Goal: Task Accomplishment & Management: Manage account settings

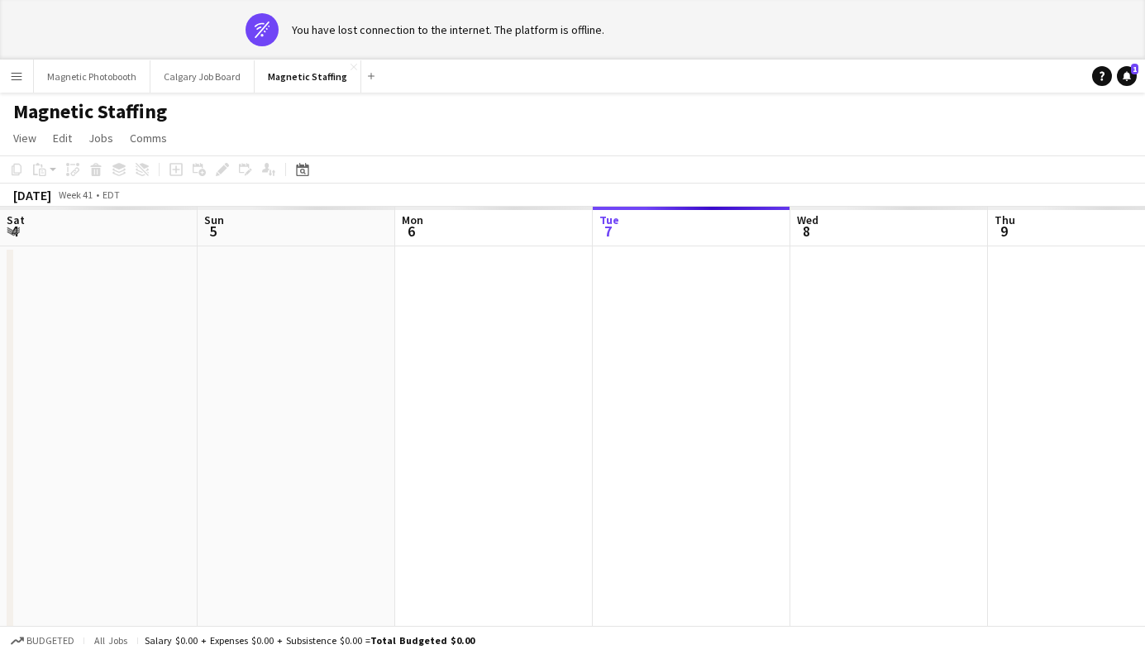
scroll to position [0, 395]
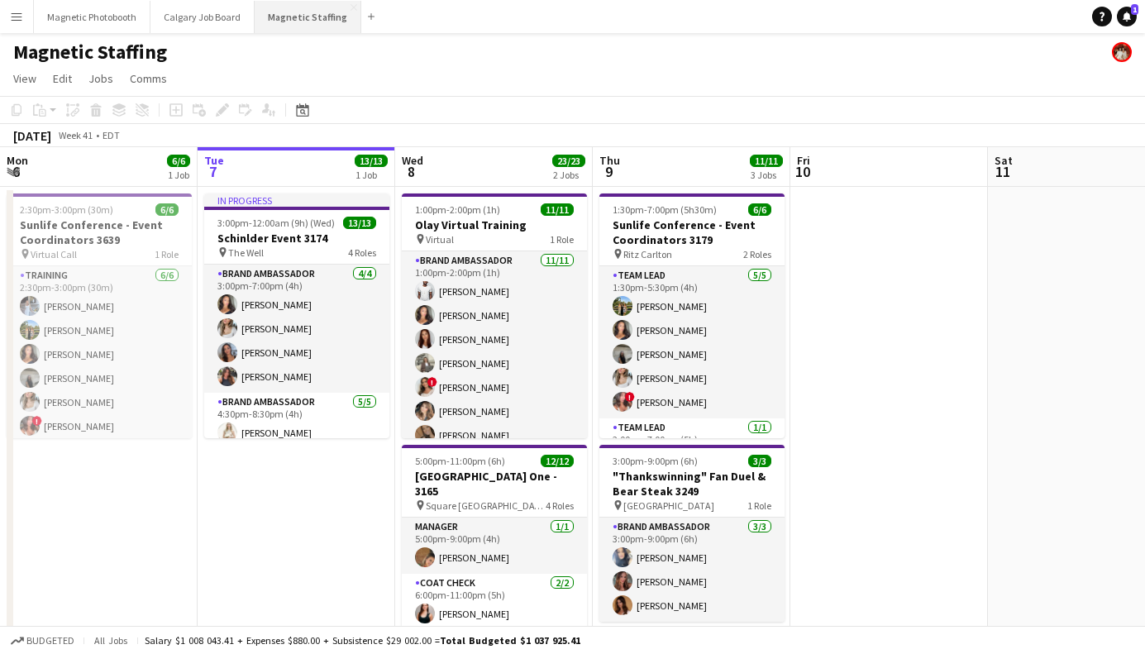
click at [275, 22] on button "Magnetic Staffing Close" at bounding box center [308, 17] width 107 height 32
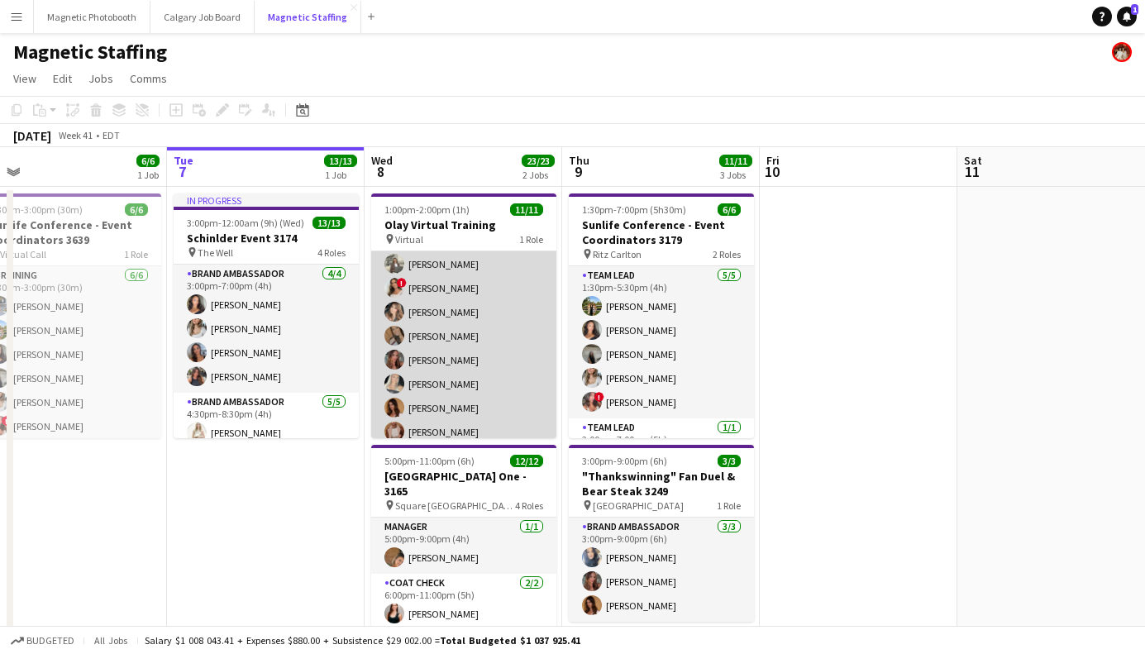
scroll to position [109, 0]
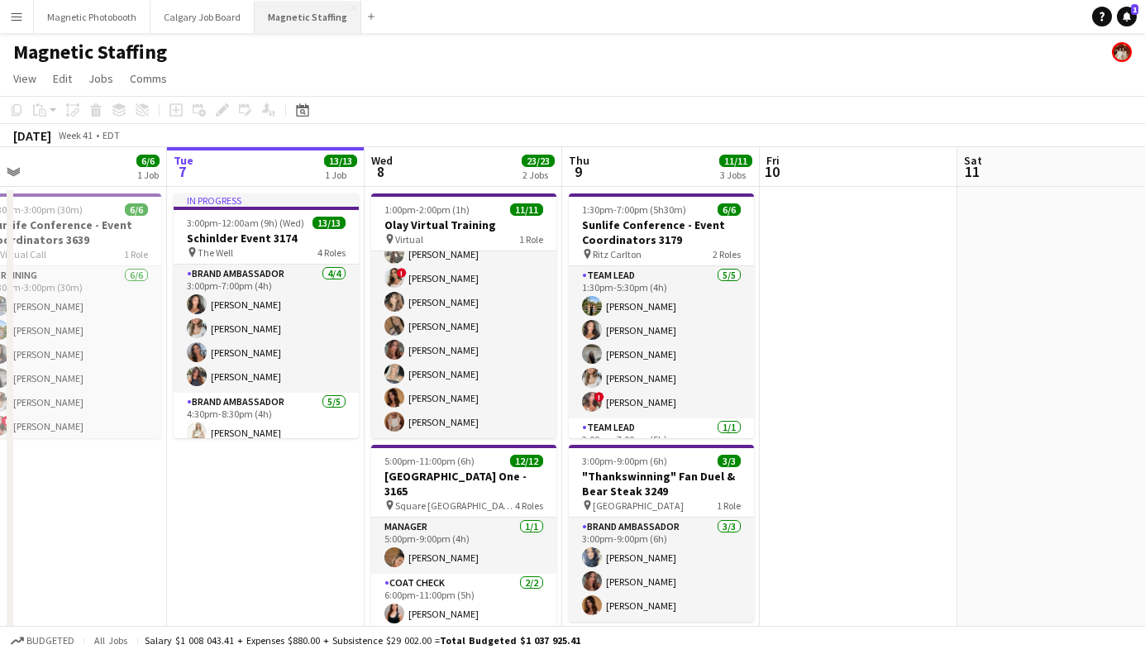
click at [286, 22] on button "Magnetic Staffing Close" at bounding box center [308, 17] width 107 height 32
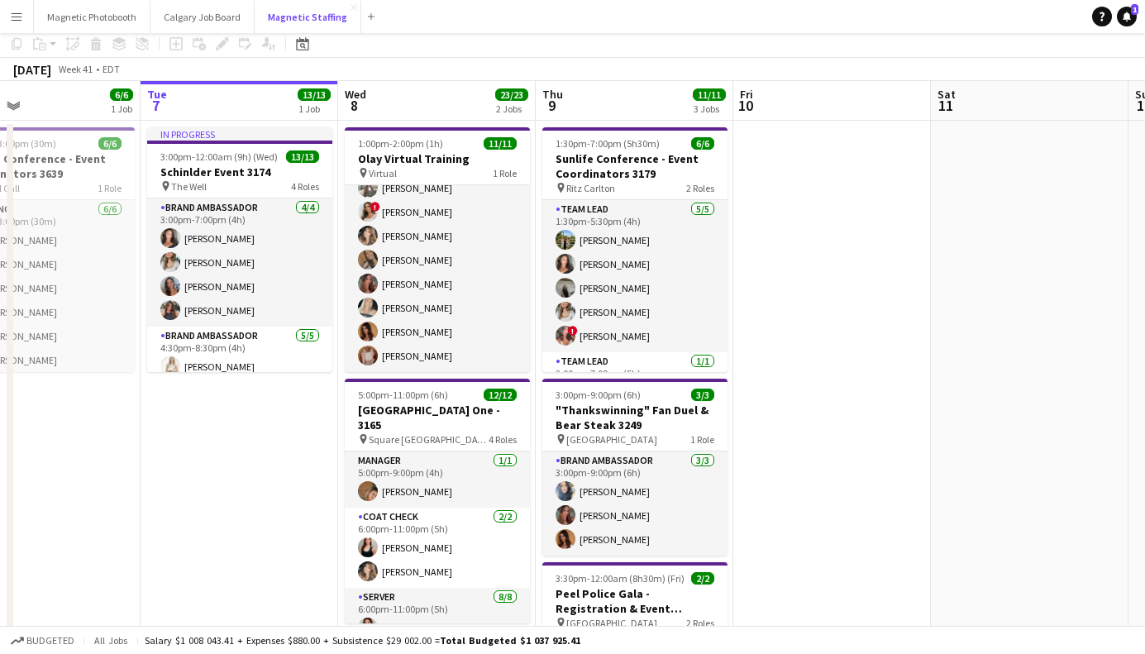
scroll to position [0, 0]
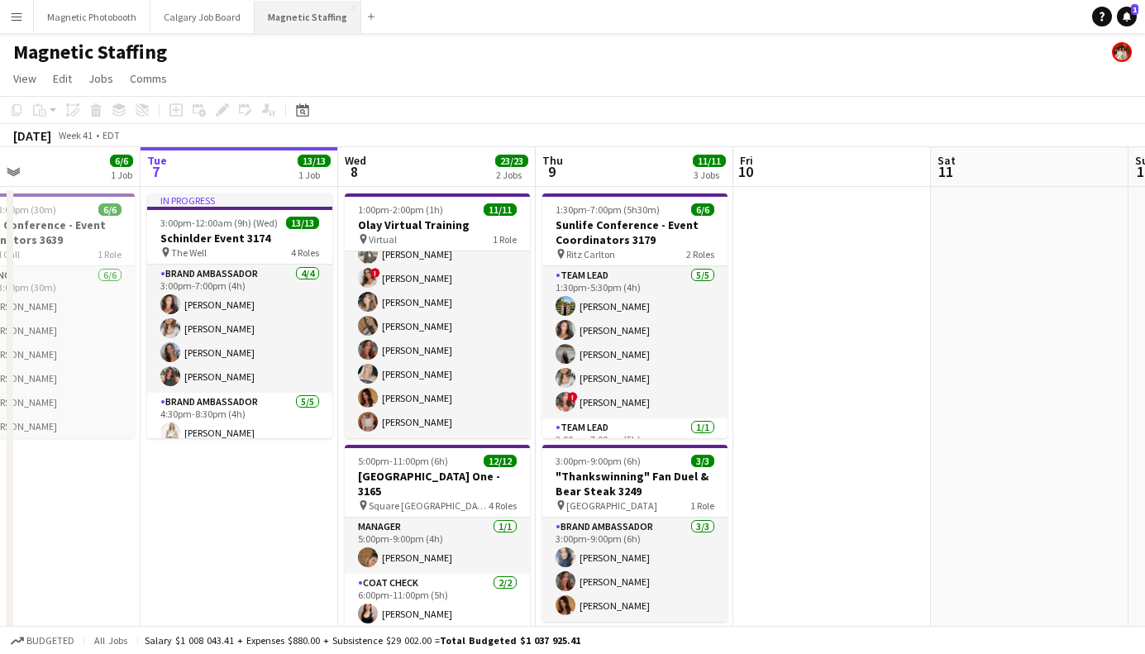
click at [313, 23] on button "Magnetic Staffing Close" at bounding box center [308, 17] width 107 height 32
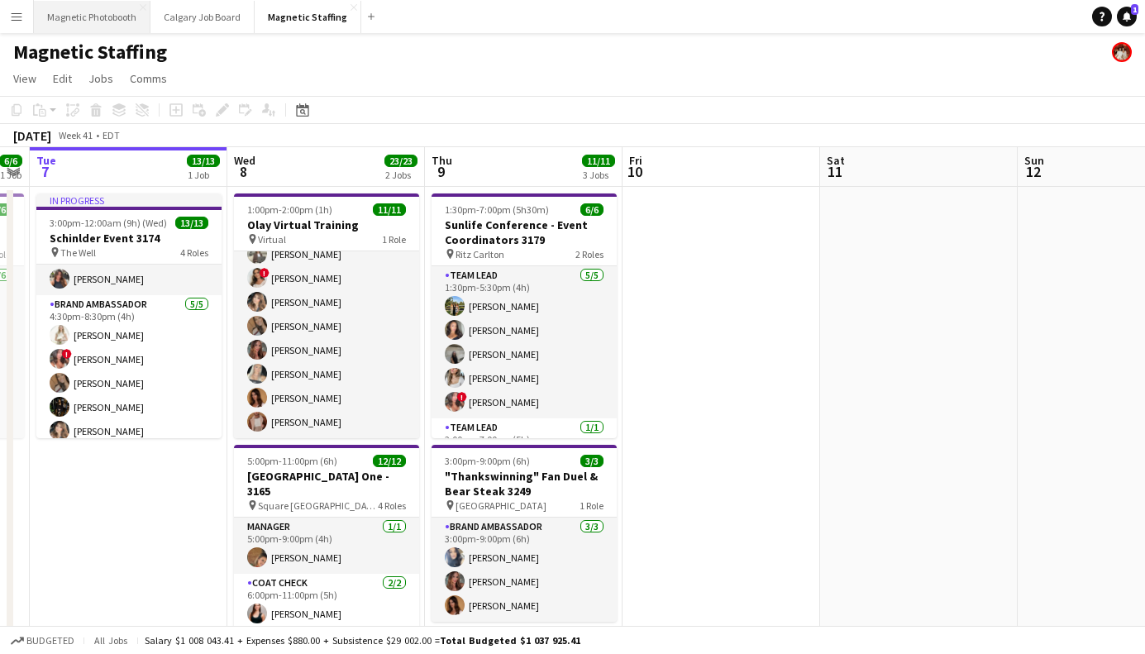
click at [66, 15] on button "Magnetic Photobooth Close" at bounding box center [92, 17] width 117 height 32
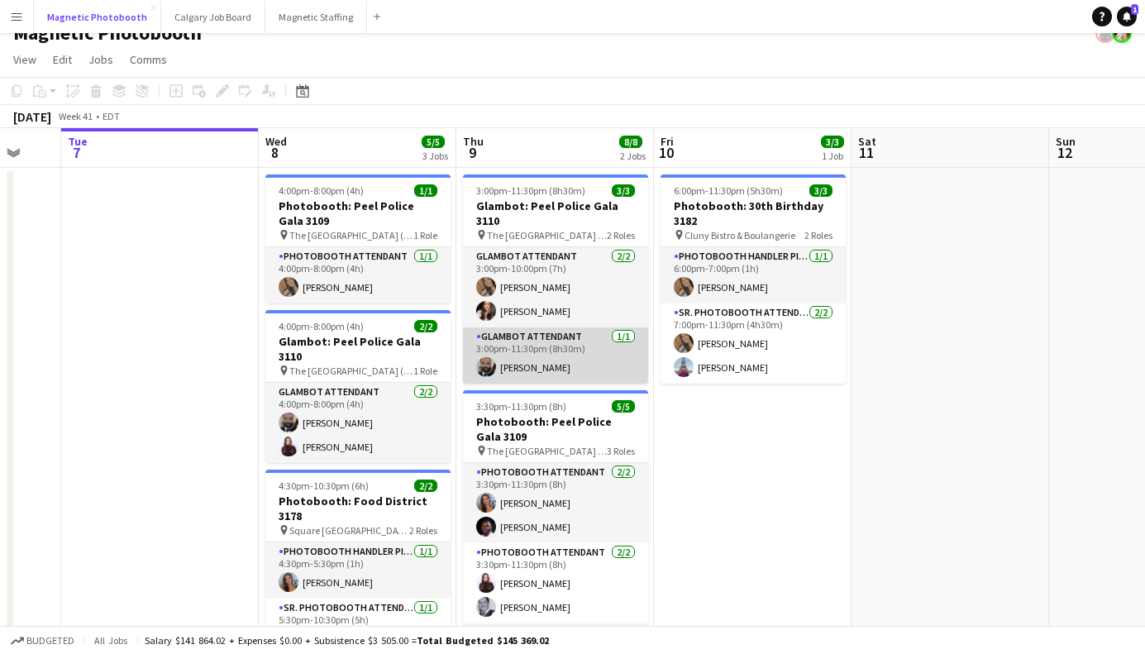
scroll to position [21, 0]
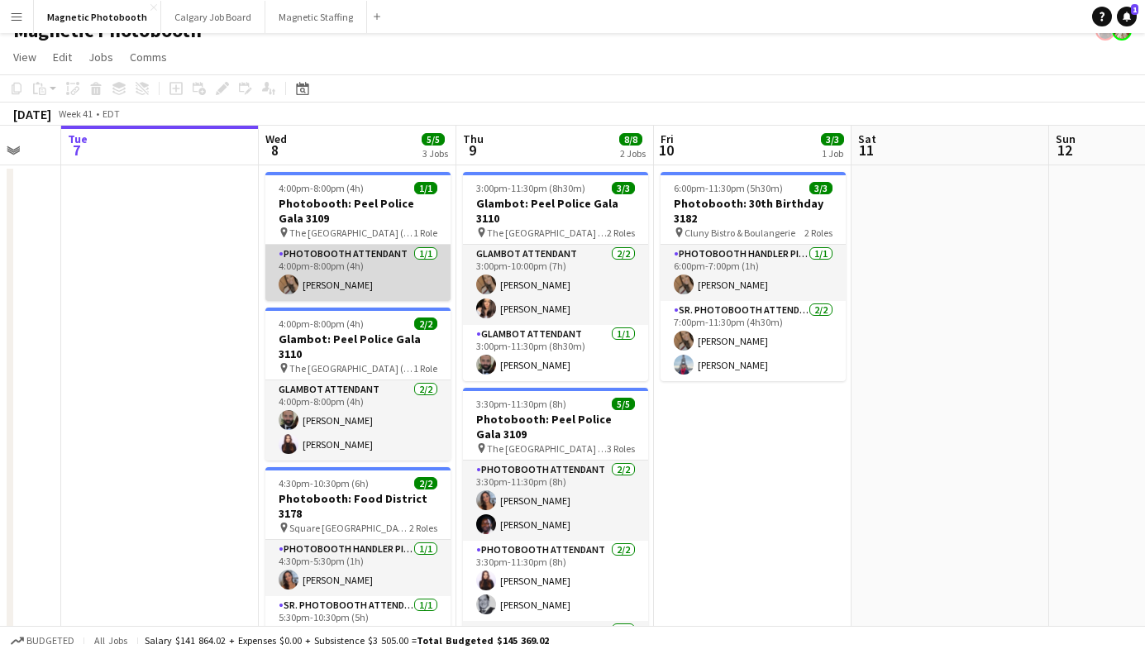
click at [357, 278] on app-card-role "Photobooth Attendant [DATE] 4:00pm-8:00pm (4h) [PERSON_NAME]" at bounding box center [357, 273] width 185 height 56
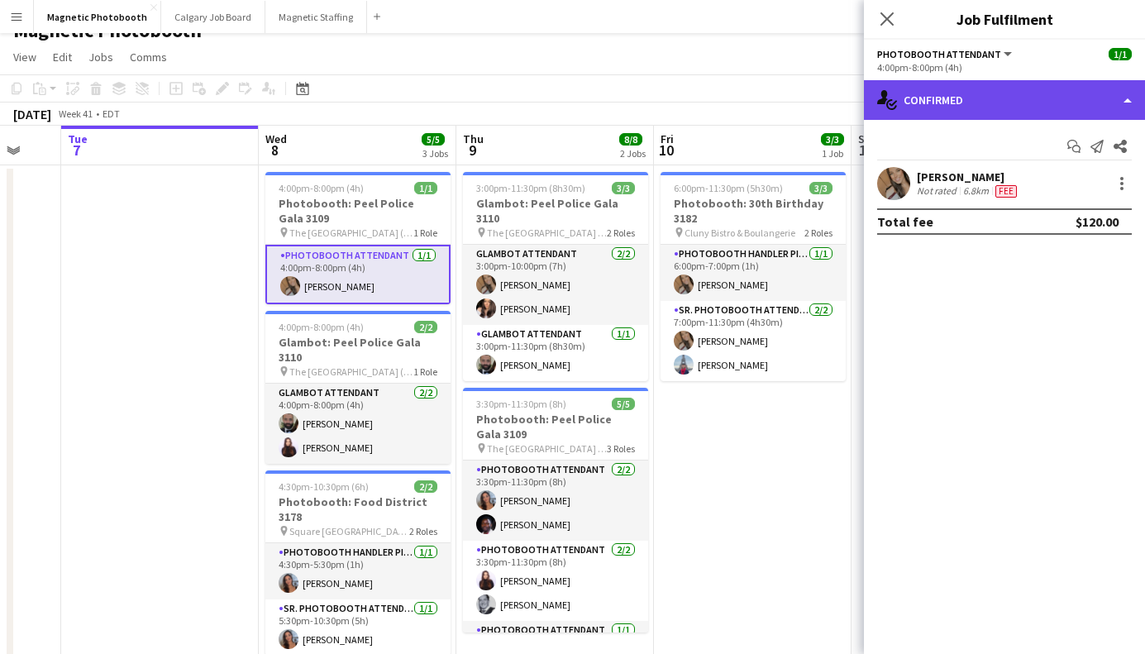
click at [948, 116] on div "single-neutral-actions-check-2 Confirmed" at bounding box center [1004, 100] width 281 height 40
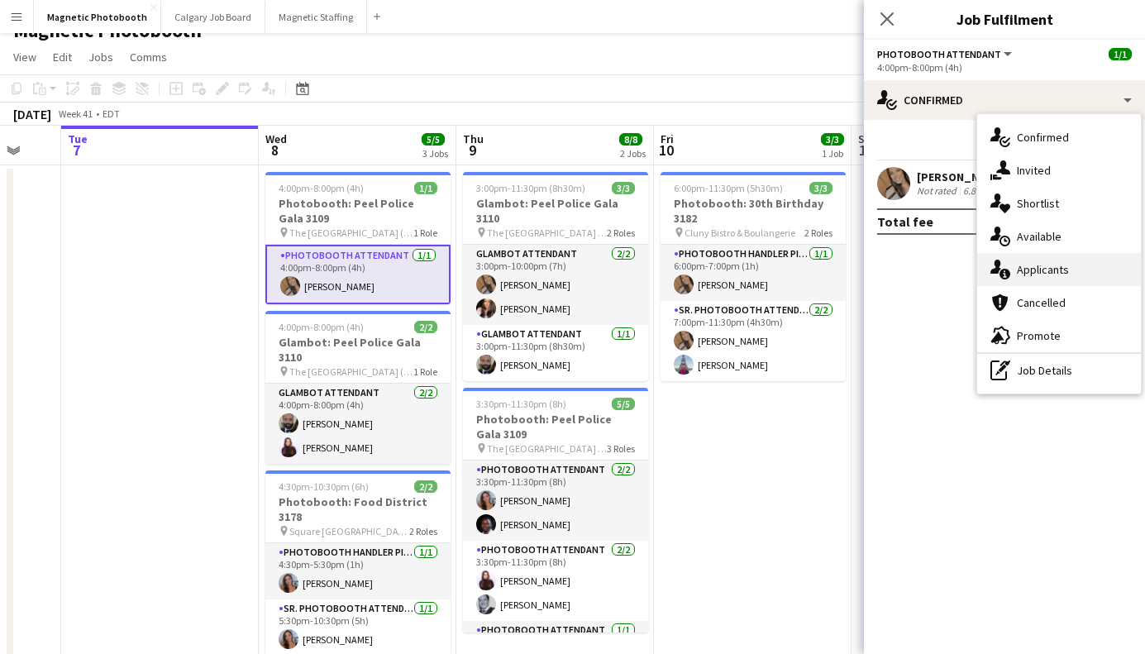
click at [1060, 282] on div "single-neutral-actions-information Applicants" at bounding box center [1059, 269] width 164 height 33
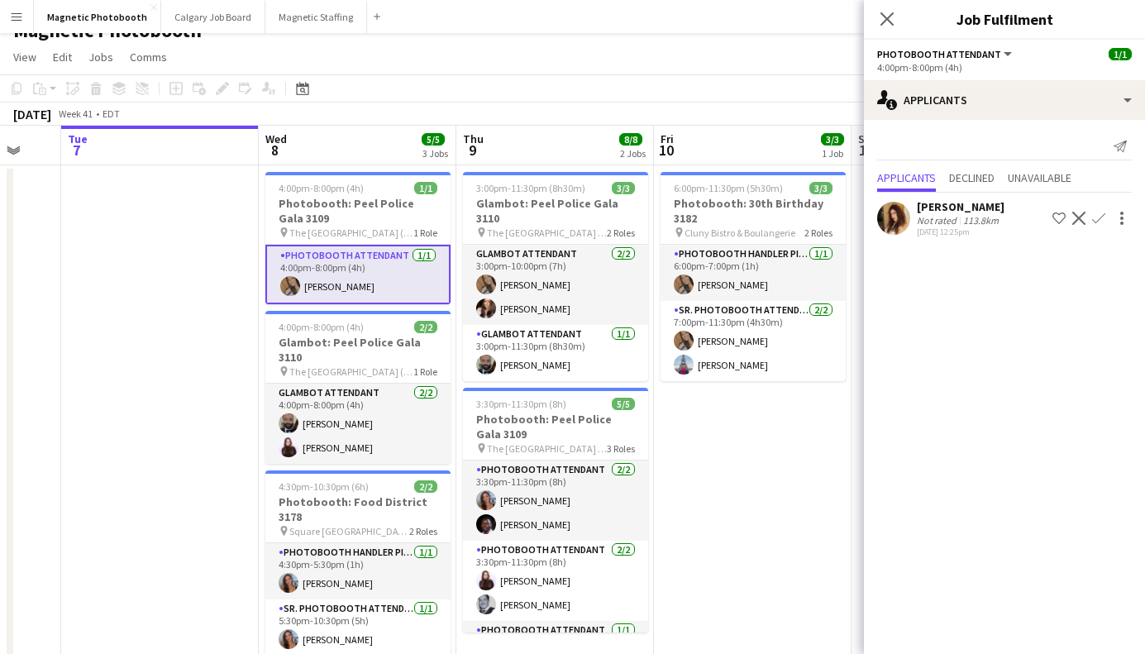
click at [1085, 219] on button "Decline" at bounding box center [1079, 218] width 20 height 20
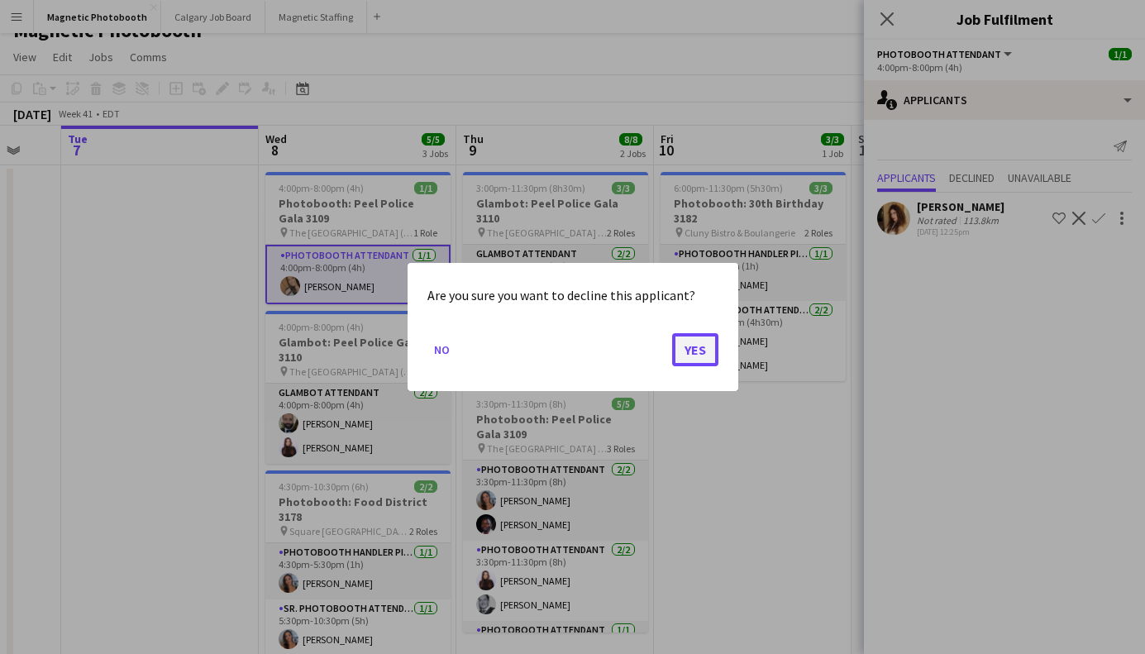
click at [693, 349] on button "Yes" at bounding box center [695, 349] width 46 height 33
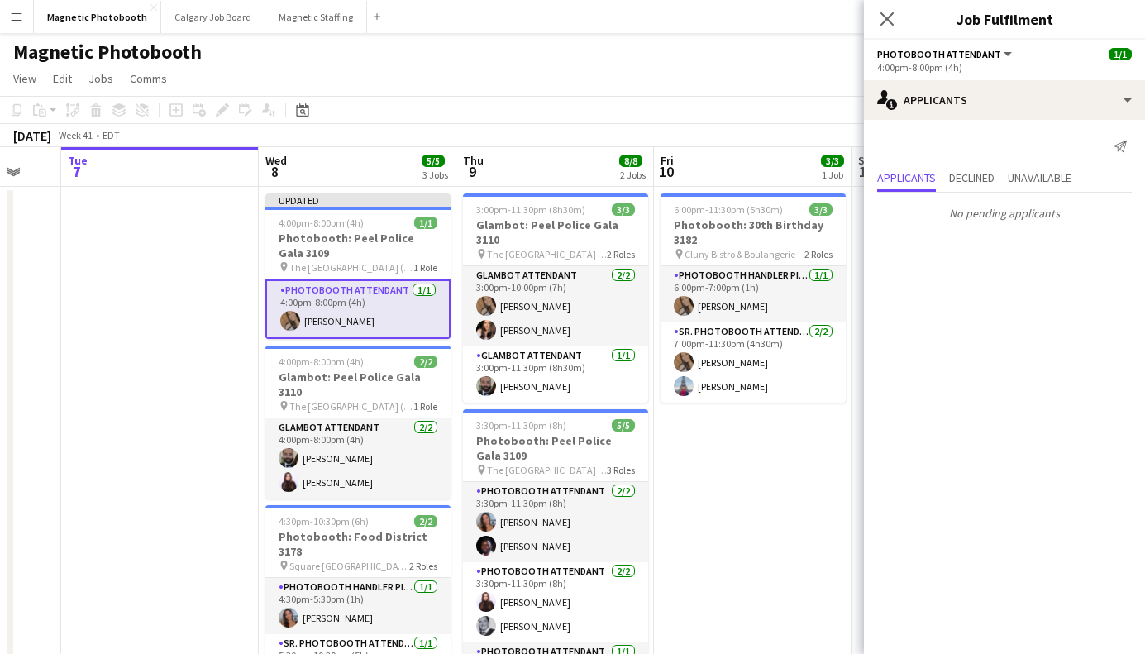
scroll to position [21, 0]
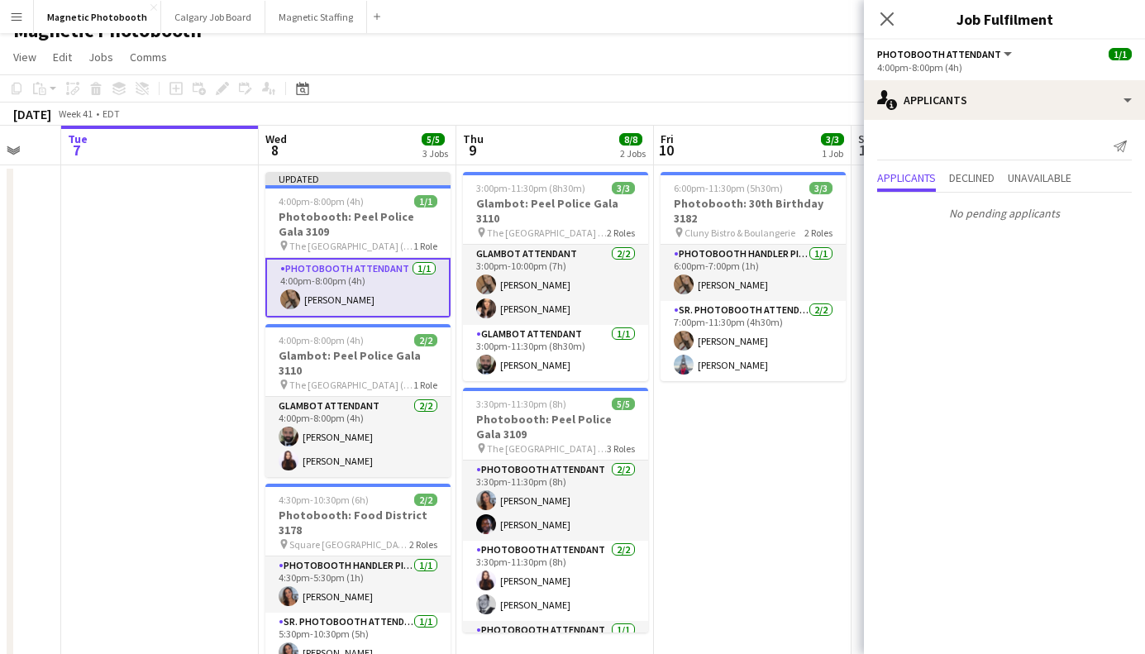
click at [898, 4] on div "Close pop-in" at bounding box center [887, 19] width 46 height 38
click at [890, 7] on div "Close pop-in" at bounding box center [887, 19] width 46 height 38
click at [888, 17] on icon at bounding box center [887, 19] width 16 height 16
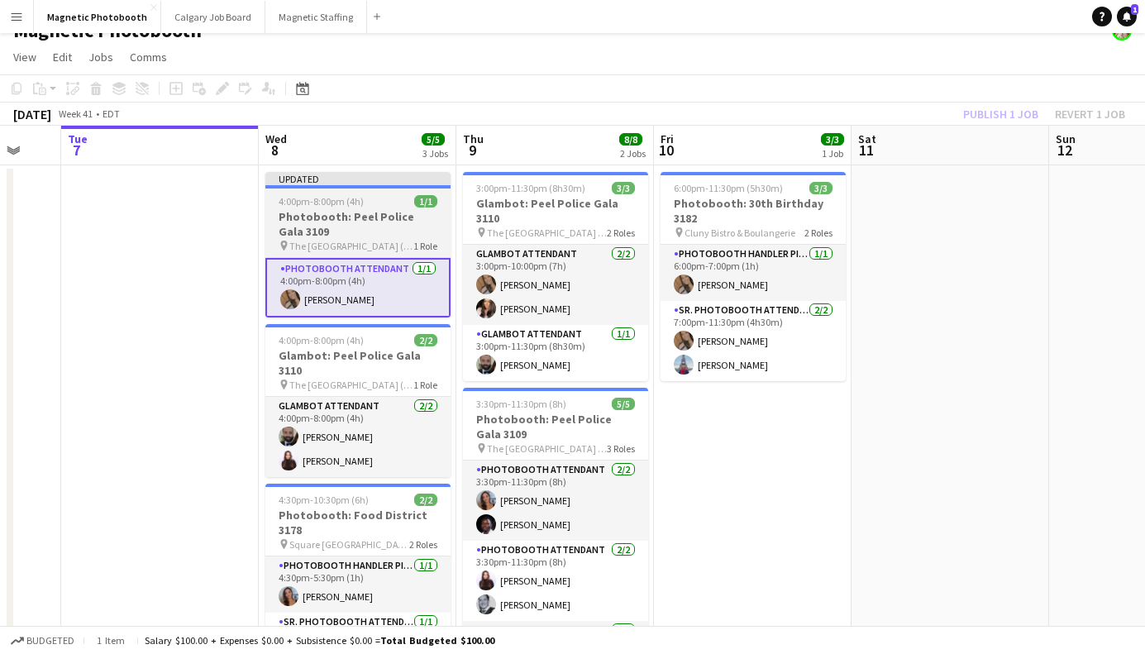
click at [352, 216] on h3 "Photobooth: Peel Police Gala 3109" at bounding box center [357, 224] width 185 height 30
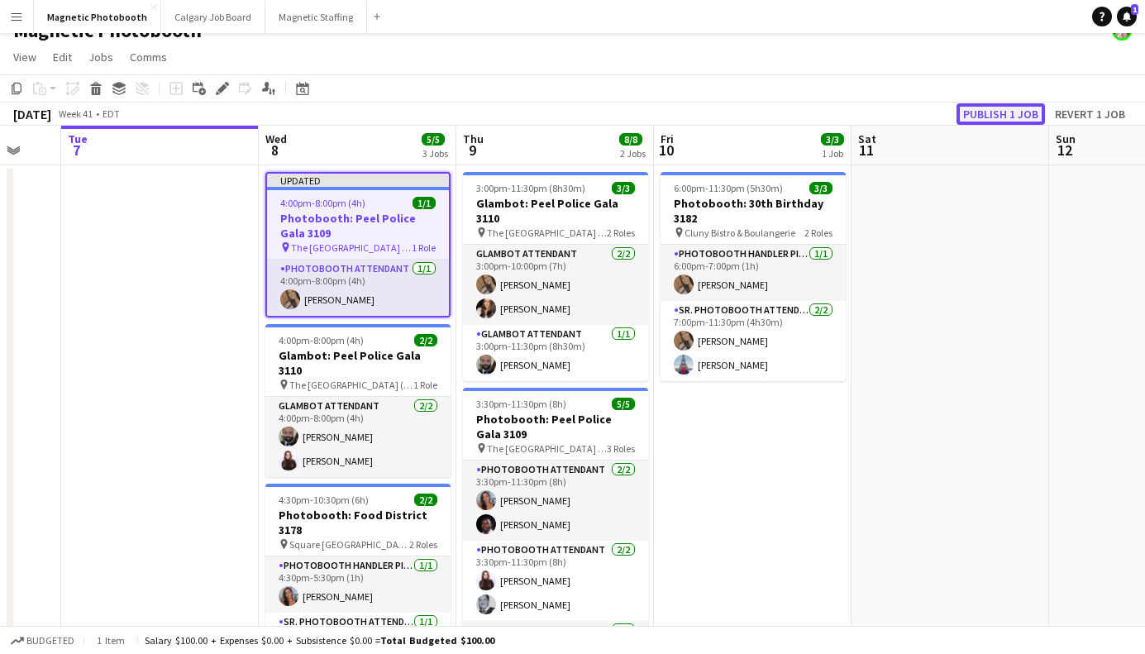
click at [988, 114] on button "Publish 1 job" at bounding box center [1000, 113] width 88 height 21
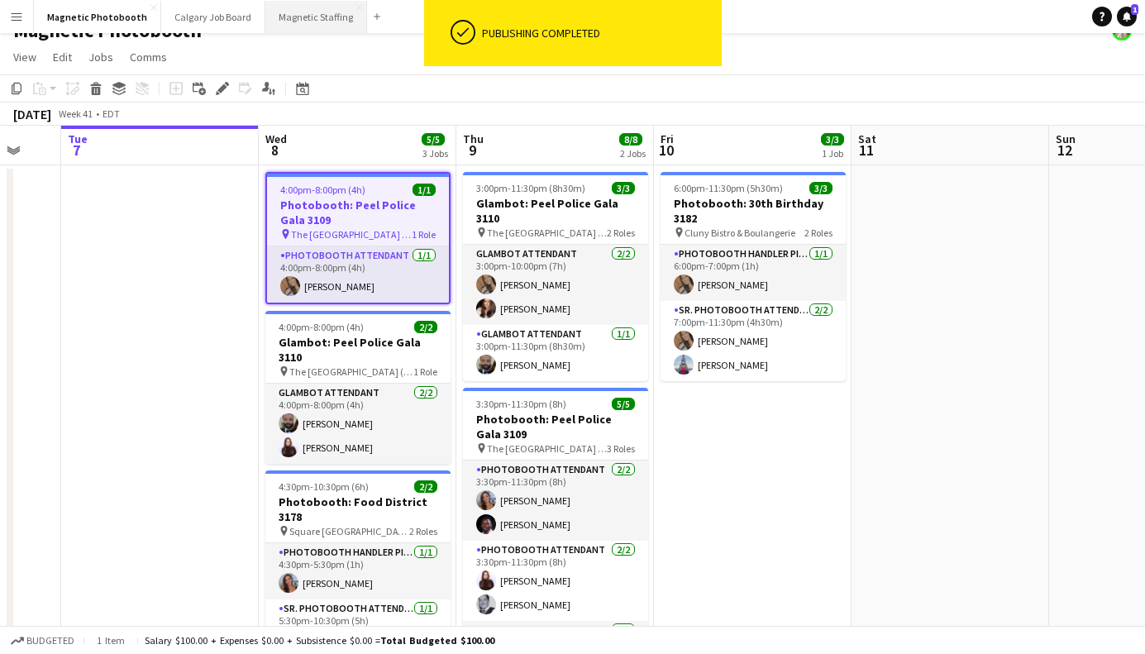
click at [310, 26] on button "Magnetic Staffing Close" at bounding box center [316, 17] width 102 height 32
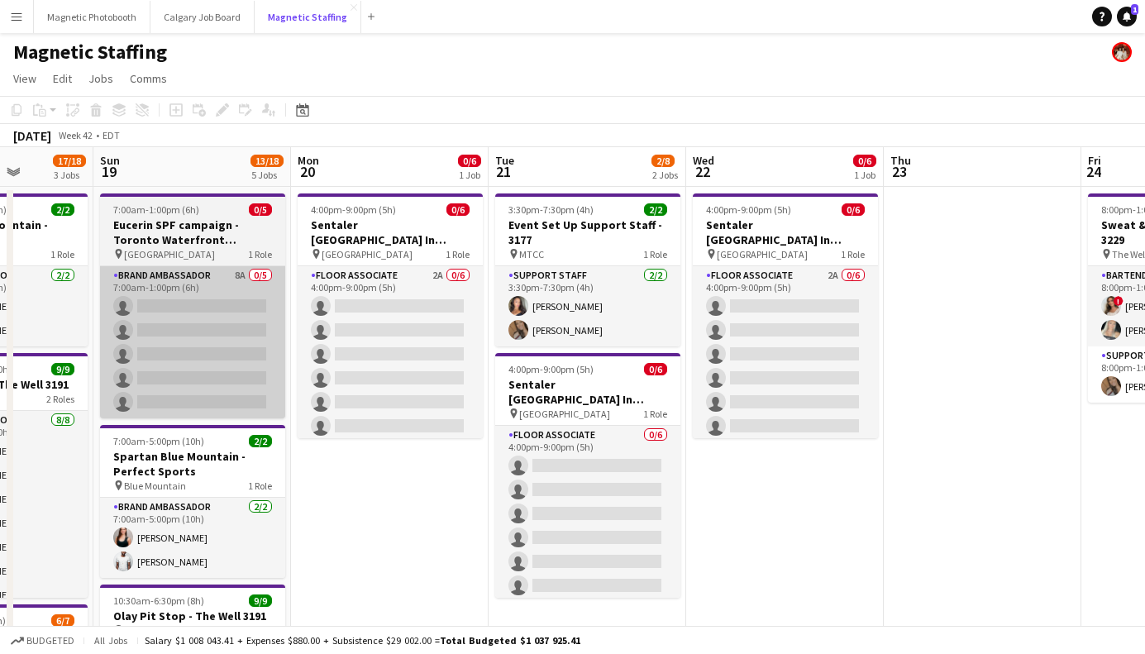
scroll to position [0, 567]
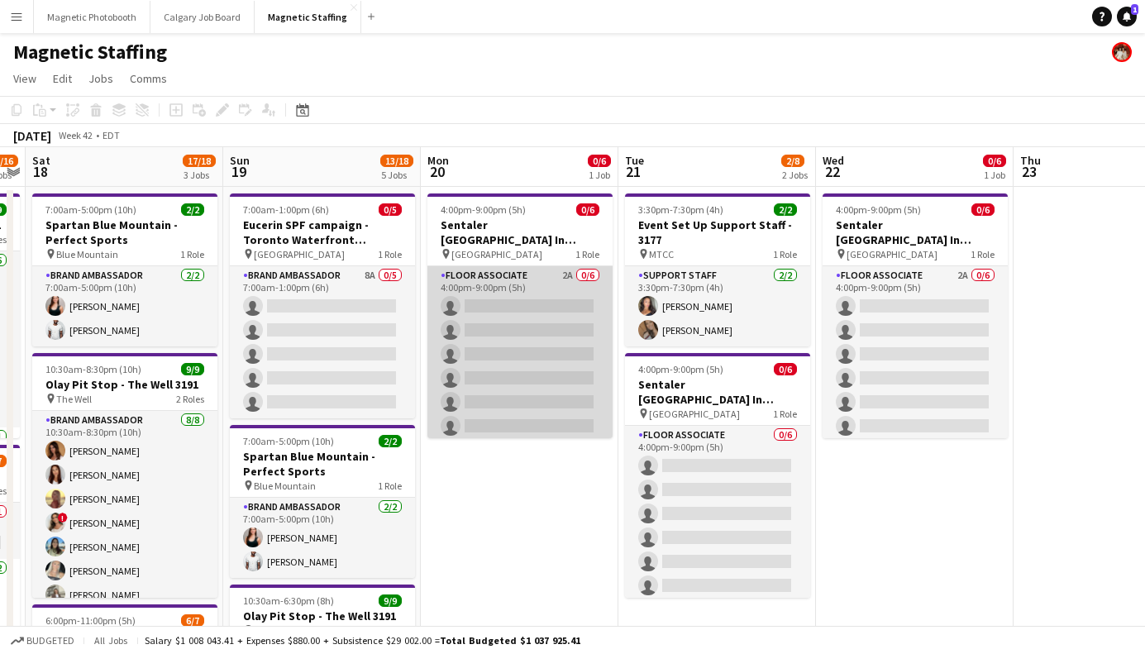
click at [515, 365] on app-card-role "Floor Associate 2A 0/6 4:00pm-9:00pm (5h) single-neutral-actions single-neutral…" at bounding box center [519, 354] width 185 height 176
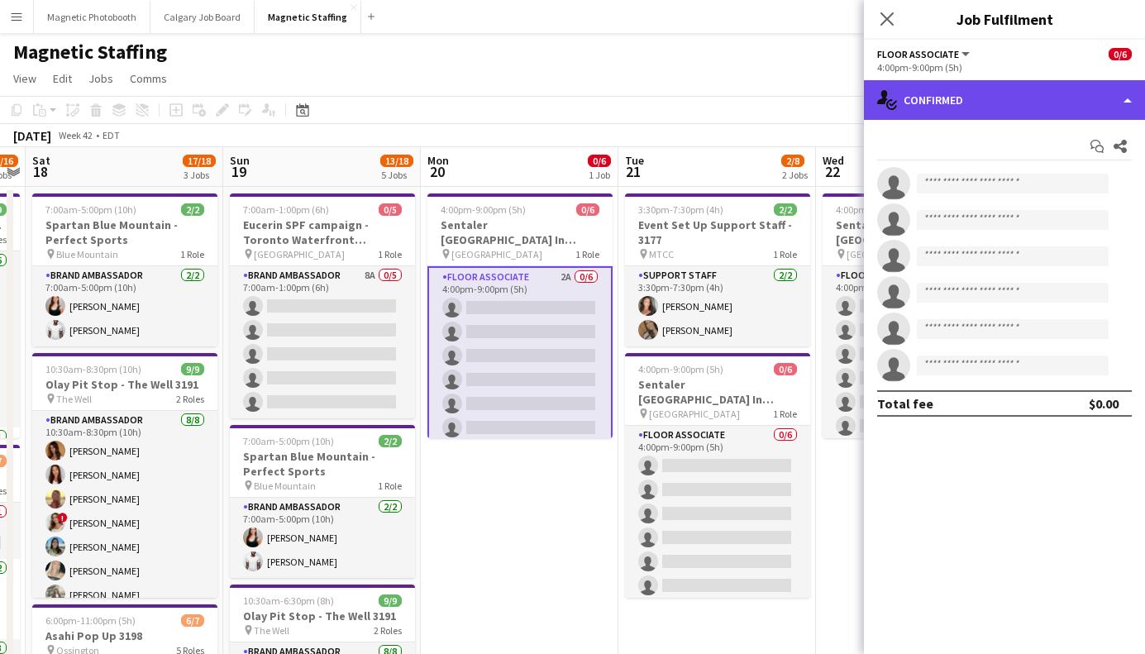
click at [920, 95] on div "single-neutral-actions-check-2 Confirmed" at bounding box center [1004, 100] width 281 height 40
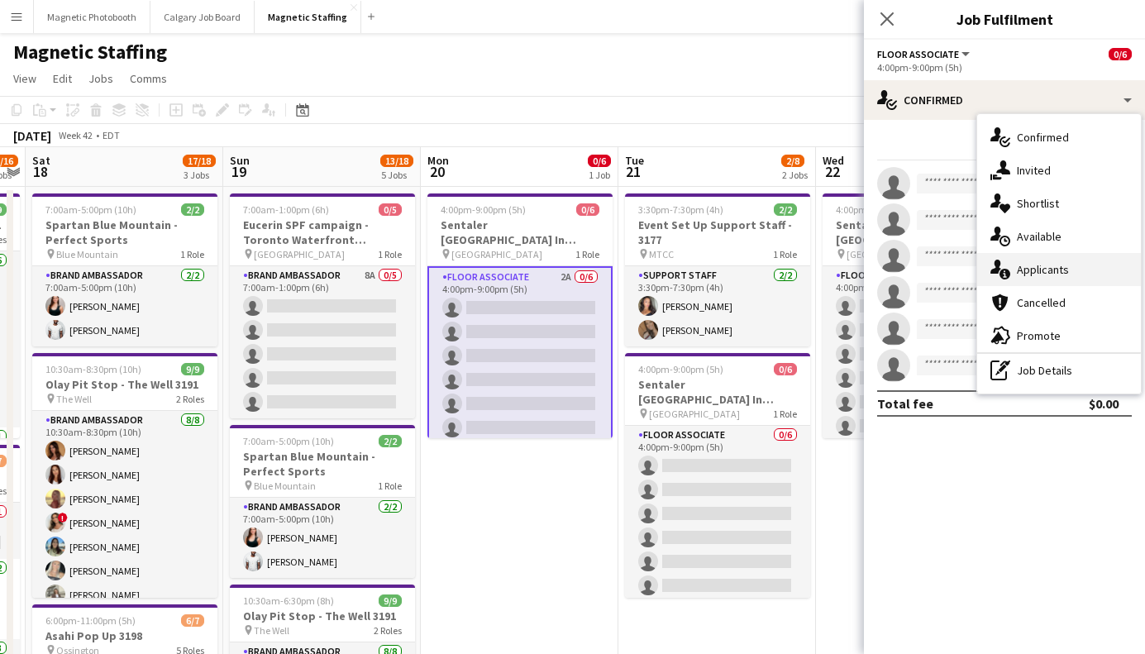
click at [1015, 265] on div "single-neutral-actions-information Applicants" at bounding box center [1059, 269] width 164 height 33
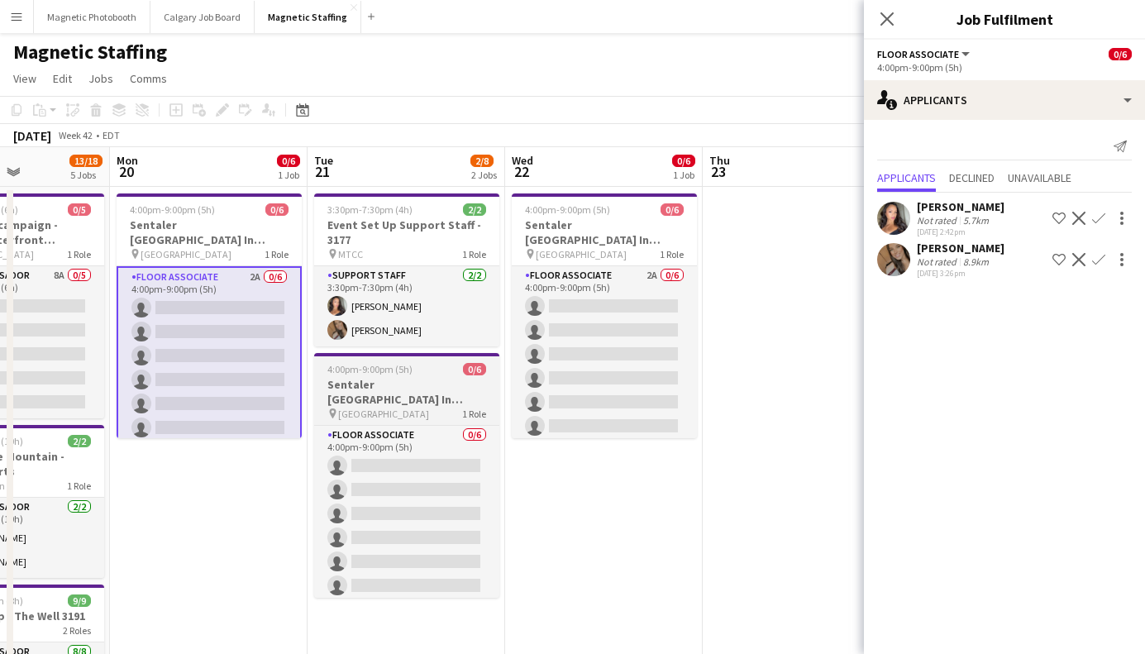
scroll to position [0, 507]
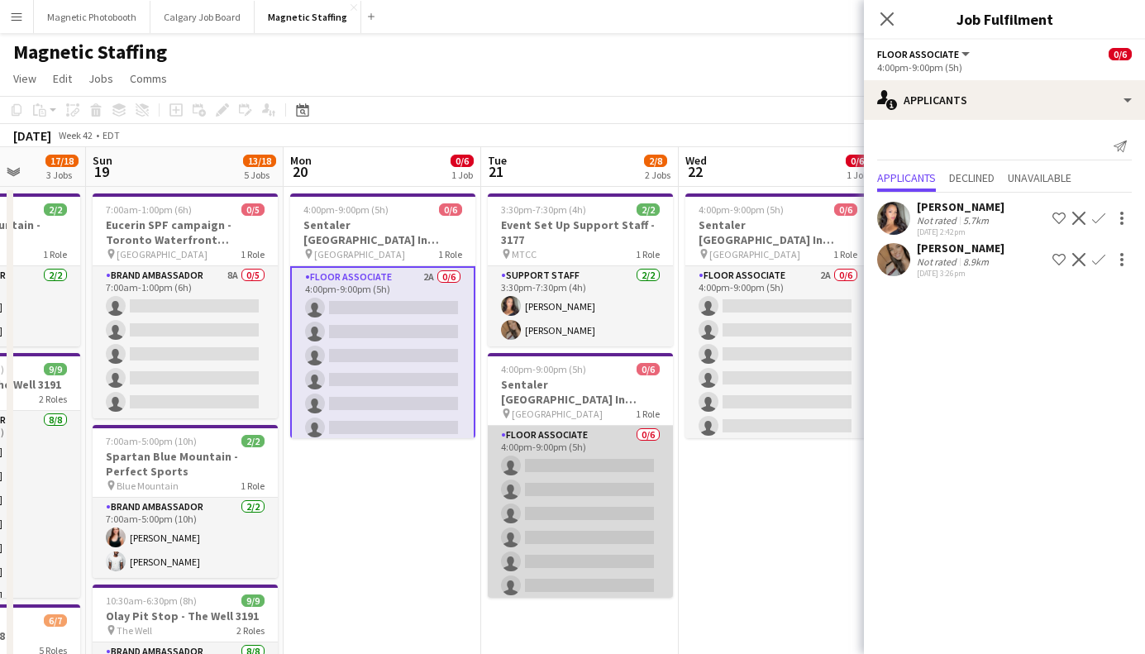
click at [561, 475] on app-card-role "Floor Associate 0/6 4:00pm-9:00pm (5h) single-neutral-actions single-neutral-ac…" at bounding box center [580, 514] width 185 height 176
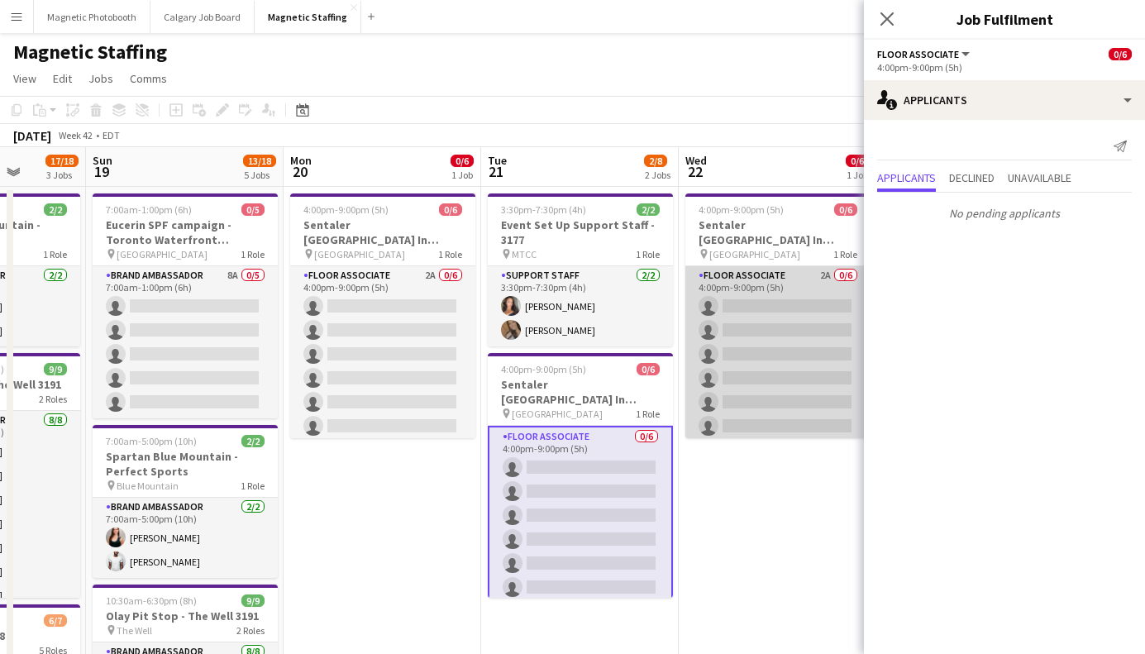
click at [747, 365] on app-card-role "Floor Associate 2A 0/6 4:00pm-9:00pm (5h) single-neutral-actions single-neutral…" at bounding box center [777, 354] width 185 height 176
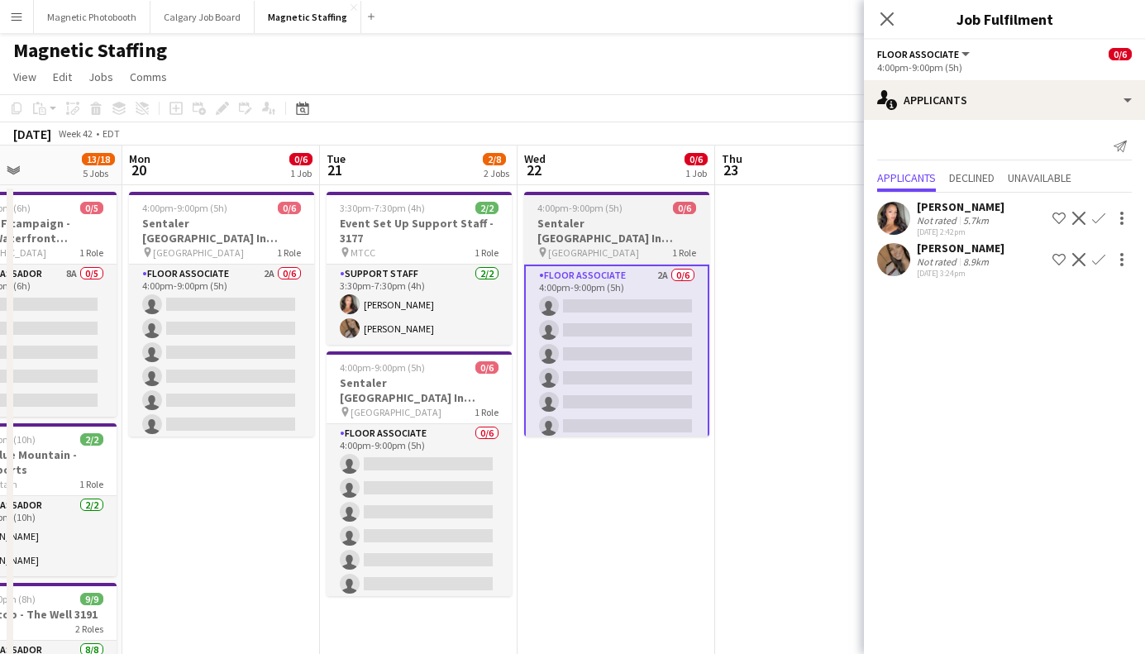
scroll to position [0, 339]
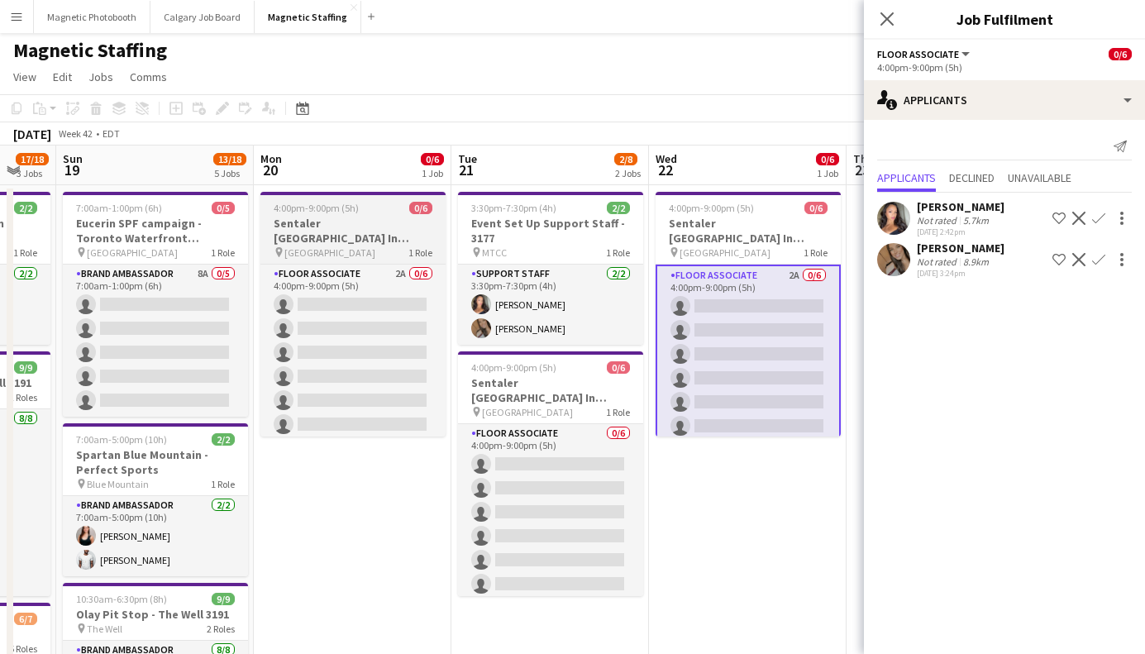
click at [292, 231] on h3 "Sentaler [GEOGRAPHIC_DATA] In Person Training" at bounding box center [352, 231] width 185 height 30
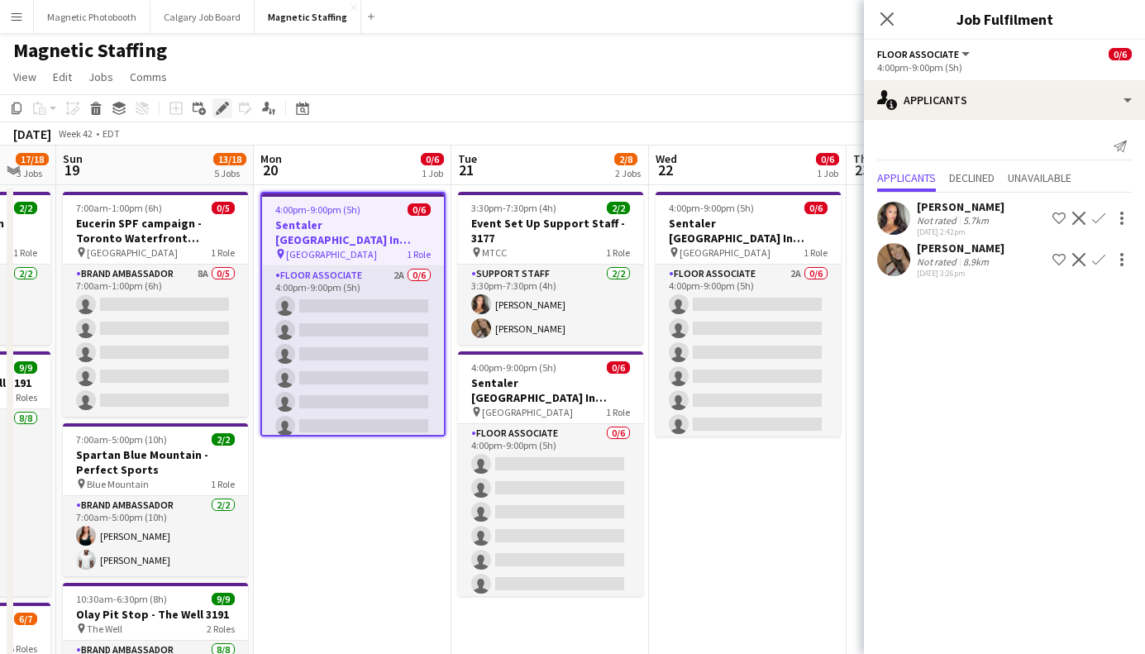
click at [218, 112] on icon "Edit" at bounding box center [222, 108] width 13 height 13
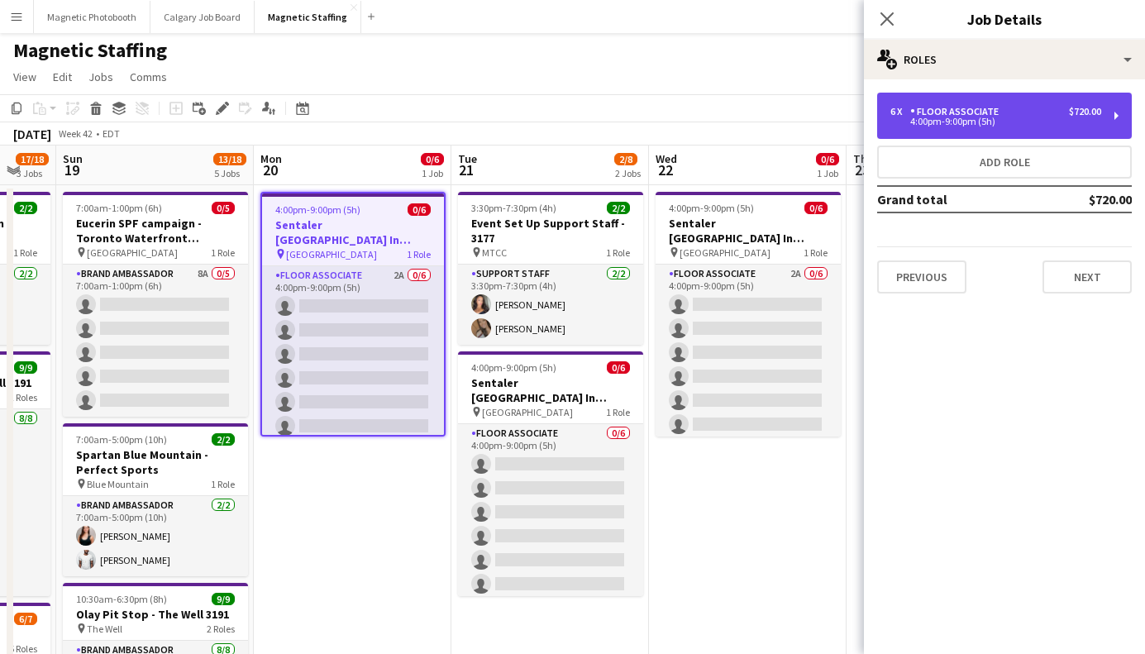
click at [1028, 109] on div "6 x Floor Associate $720.00" at bounding box center [995, 112] width 211 height 12
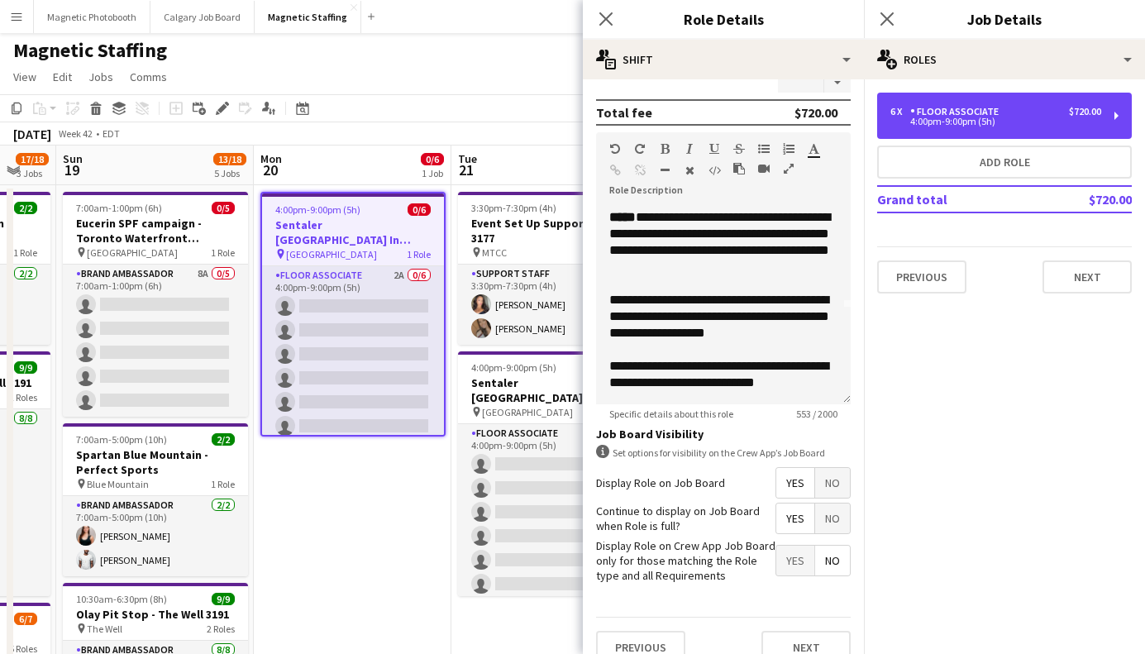
scroll to position [465, 0]
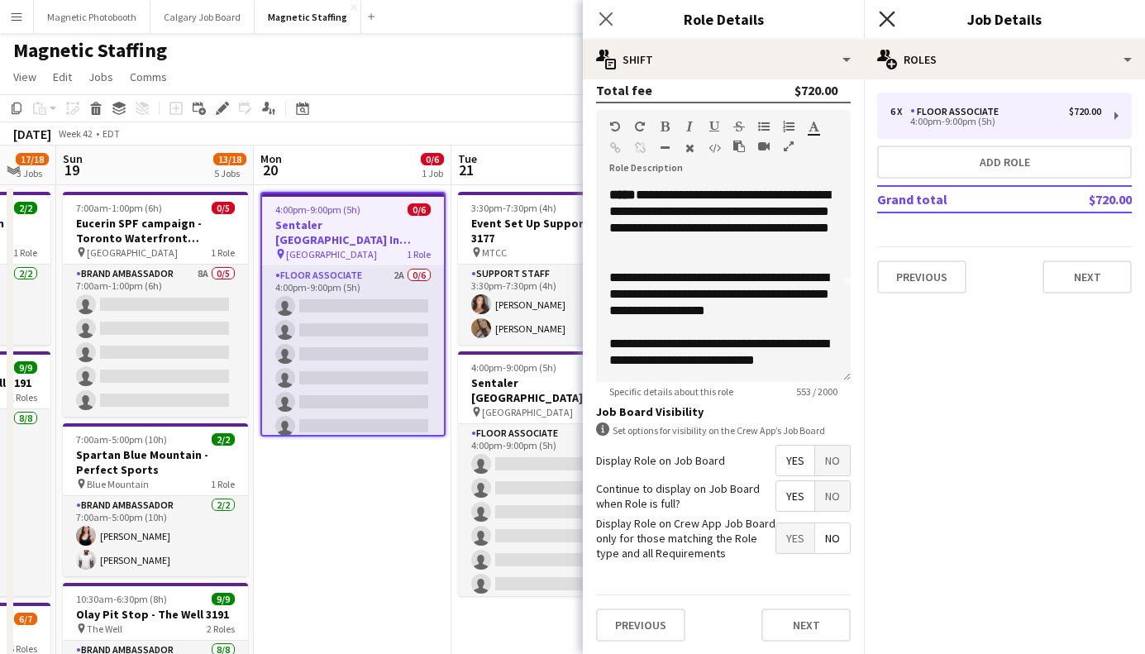
click at [883, 17] on icon "Close pop-in" at bounding box center [887, 19] width 16 height 16
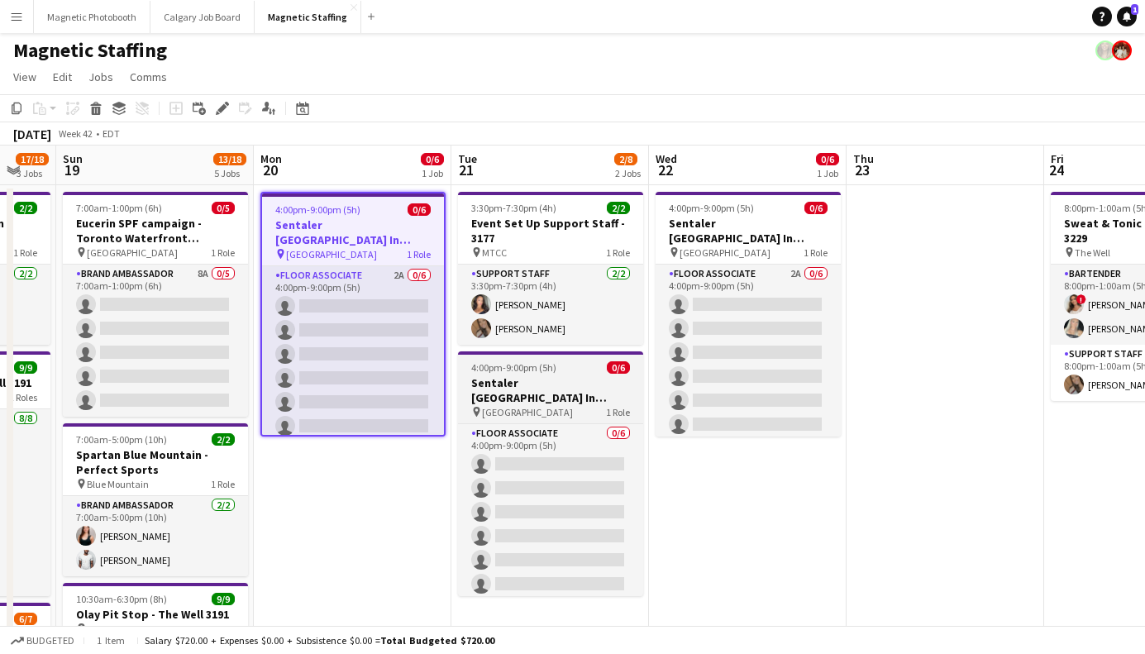
click at [500, 393] on h3 "Sentaler [GEOGRAPHIC_DATA] In Person Training" at bounding box center [550, 390] width 185 height 30
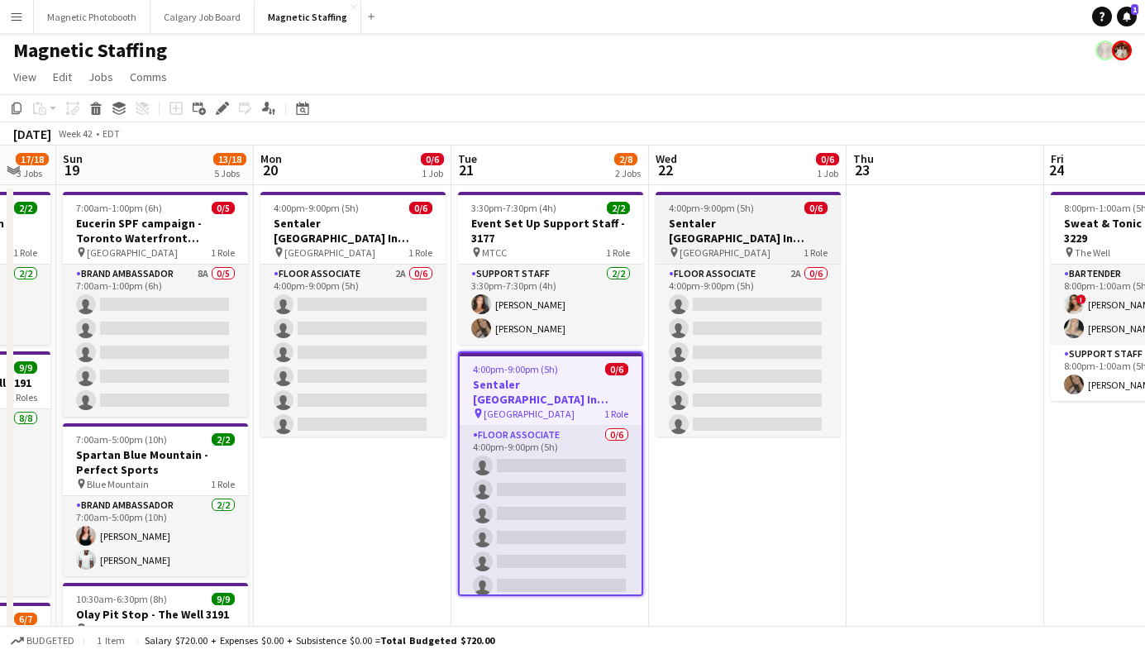
click at [705, 241] on h3 "Sentaler [GEOGRAPHIC_DATA] In Person Training" at bounding box center [747, 231] width 185 height 30
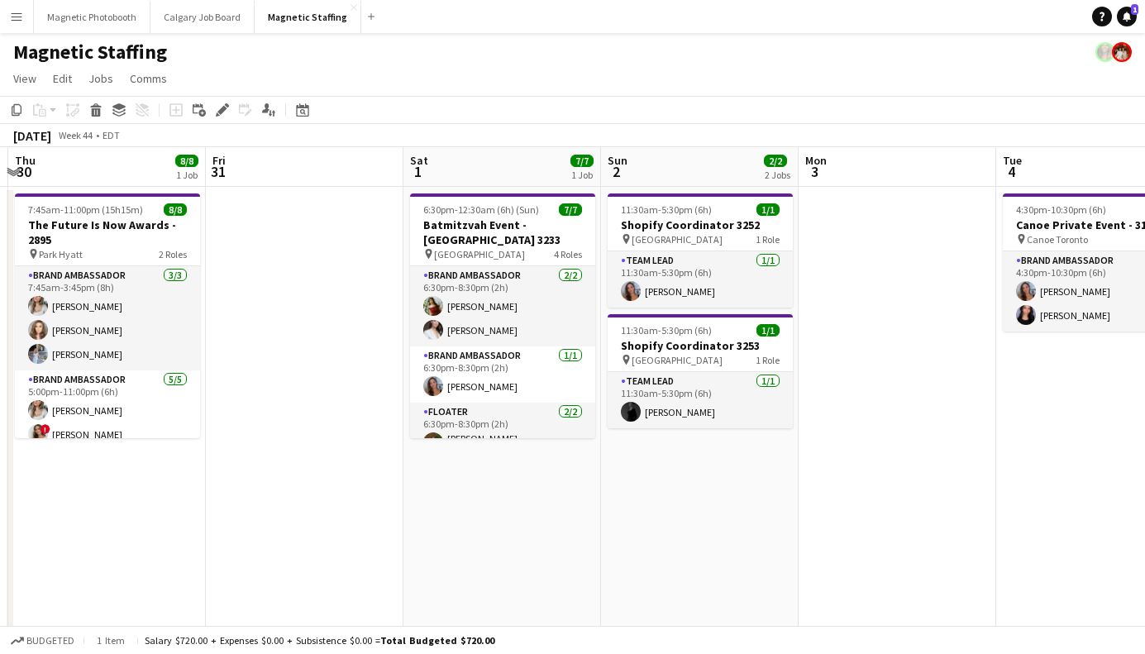
scroll to position [0, 536]
